Goal: Task Accomplishment & Management: Manage account settings

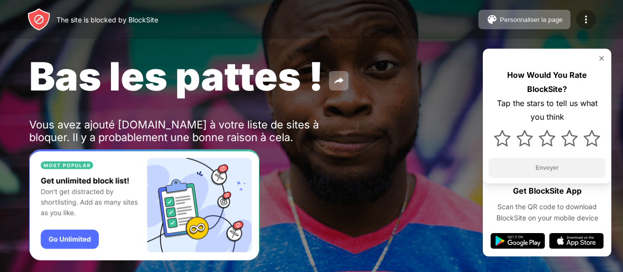
click at [583, 22] on img at bounding box center [586, 20] width 12 height 12
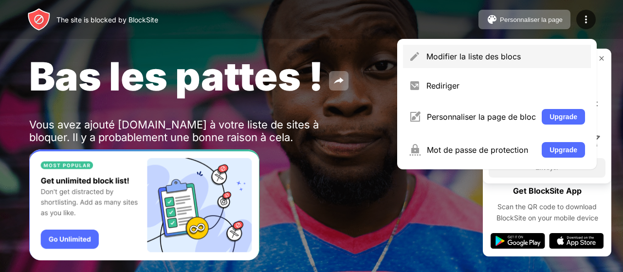
click at [435, 61] on div "Modifier la liste des blocs" at bounding box center [506, 57] width 159 height 10
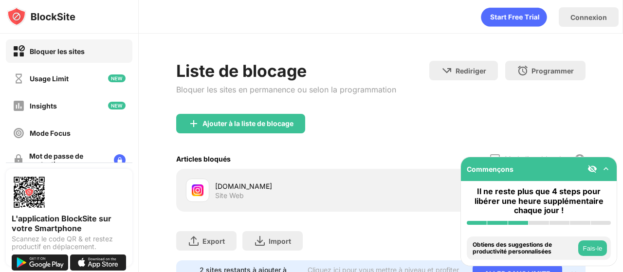
scroll to position [50, 0]
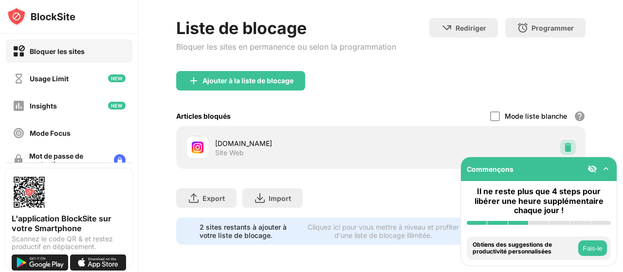
click at [563, 143] on img at bounding box center [568, 148] width 10 height 10
click at [561, 140] on div at bounding box center [569, 148] width 16 height 16
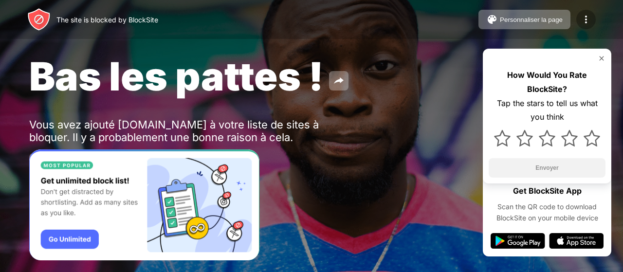
click at [590, 17] on img at bounding box center [586, 20] width 12 height 12
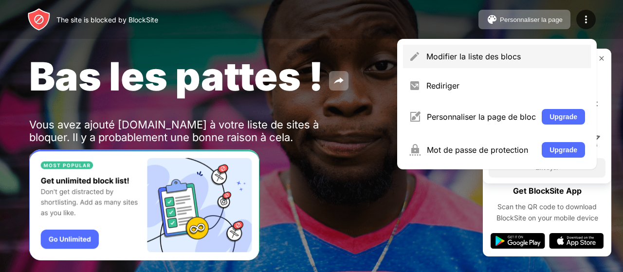
click at [445, 56] on div "Modifier la liste des blocs" at bounding box center [506, 57] width 159 height 10
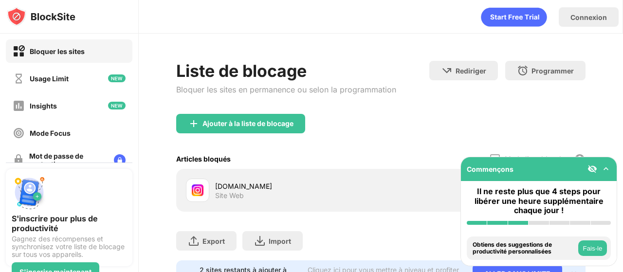
scroll to position [50, 0]
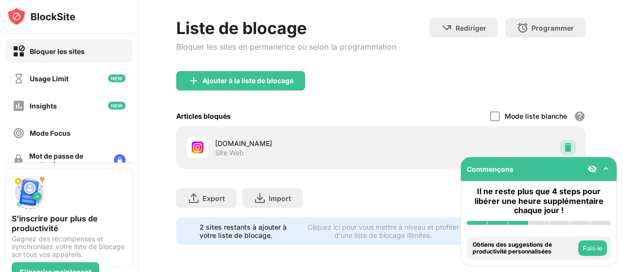
click at [563, 143] on img at bounding box center [568, 148] width 10 height 10
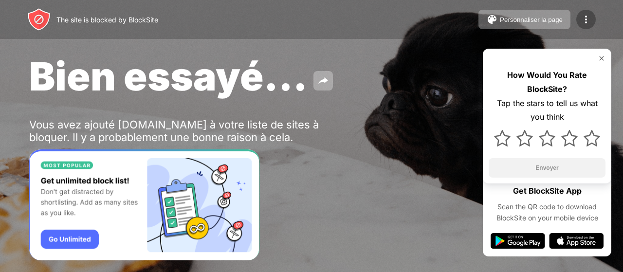
click at [583, 17] on img at bounding box center [586, 20] width 12 height 12
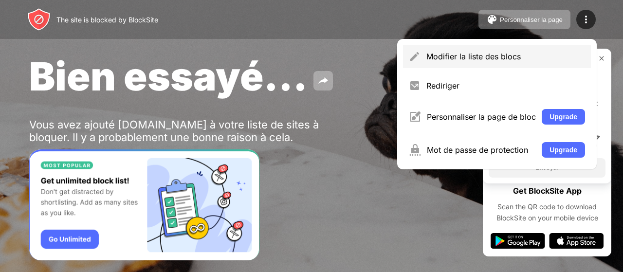
click at [451, 56] on div "Modifier la liste des blocs" at bounding box center [506, 57] width 159 height 10
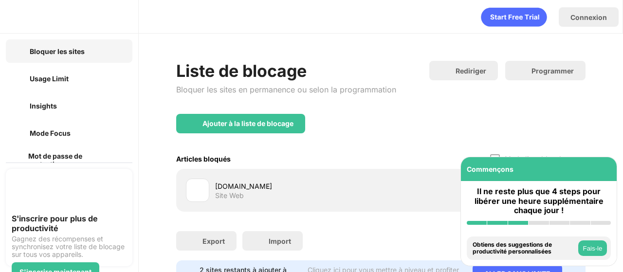
scroll to position [50, 0]
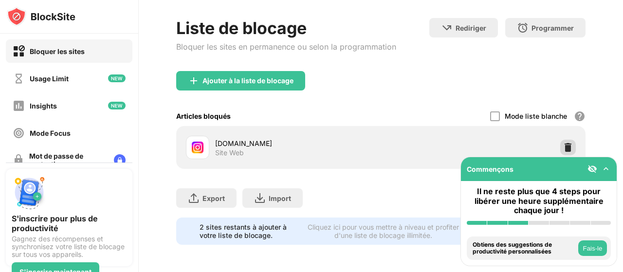
click at [561, 136] on div "instagram.com Site Web" at bounding box center [381, 147] width 398 height 31
click at [561, 140] on div at bounding box center [569, 148] width 16 height 16
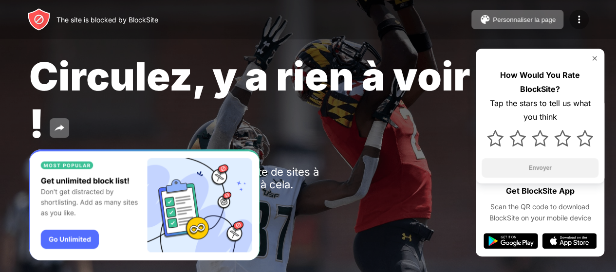
click at [570, 17] on div at bounding box center [578, 19] width 19 height 19
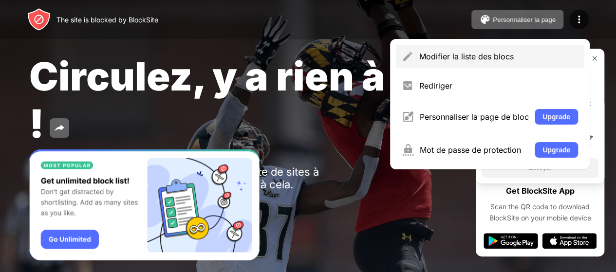
click at [477, 47] on div "Modifier la liste des blocs" at bounding box center [490, 56] width 188 height 23
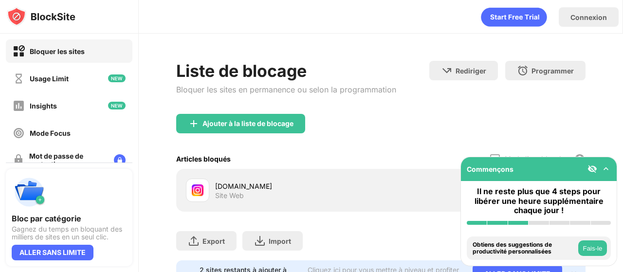
scroll to position [50, 0]
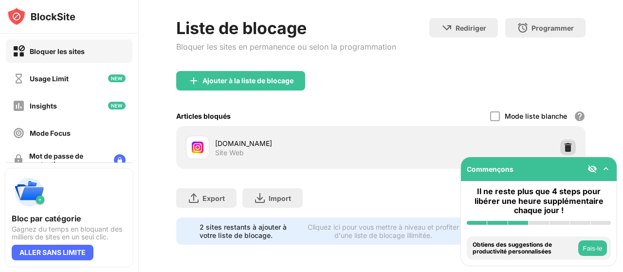
click at [563, 145] on img at bounding box center [568, 148] width 10 height 10
